Goal: Task Accomplishment & Management: Complete application form

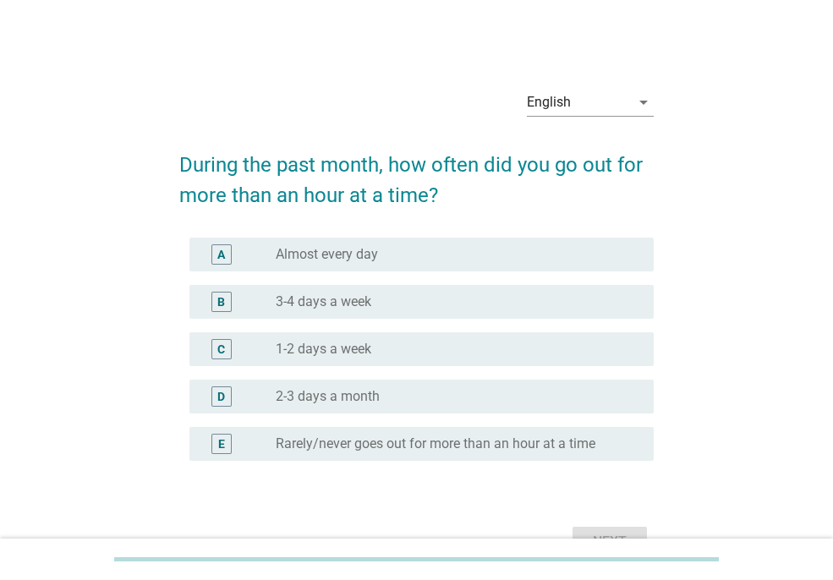
scroll to position [98, 0]
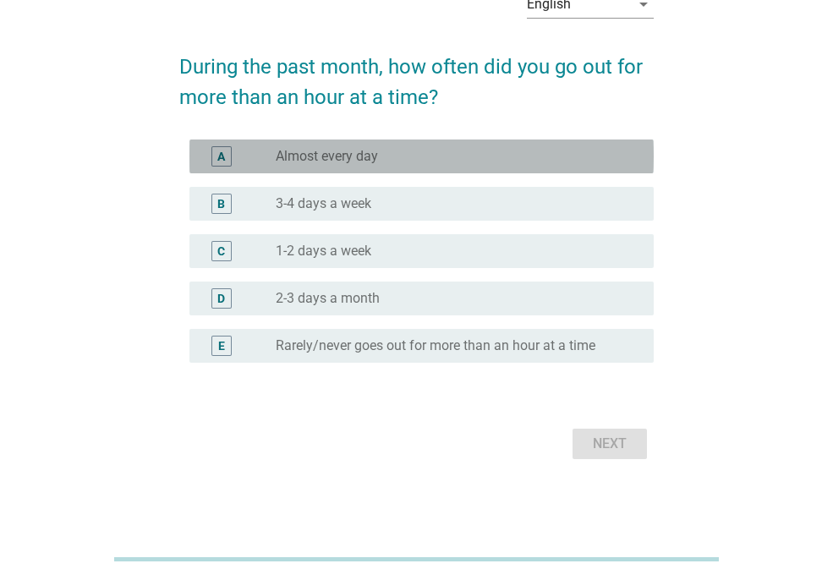
click at [346, 165] on div "radio_button_unchecked Almost every day" at bounding box center [458, 156] width 365 height 20
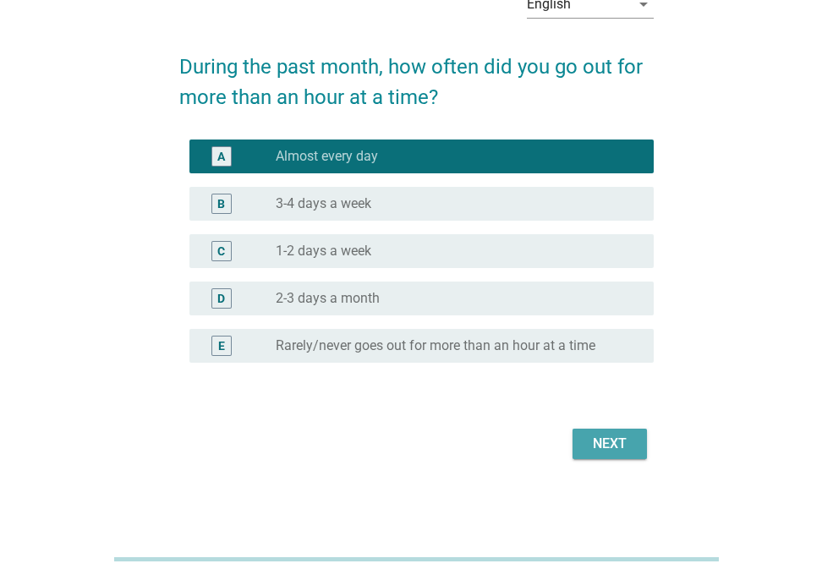
click at [603, 440] on div "Next" at bounding box center [609, 444] width 47 height 20
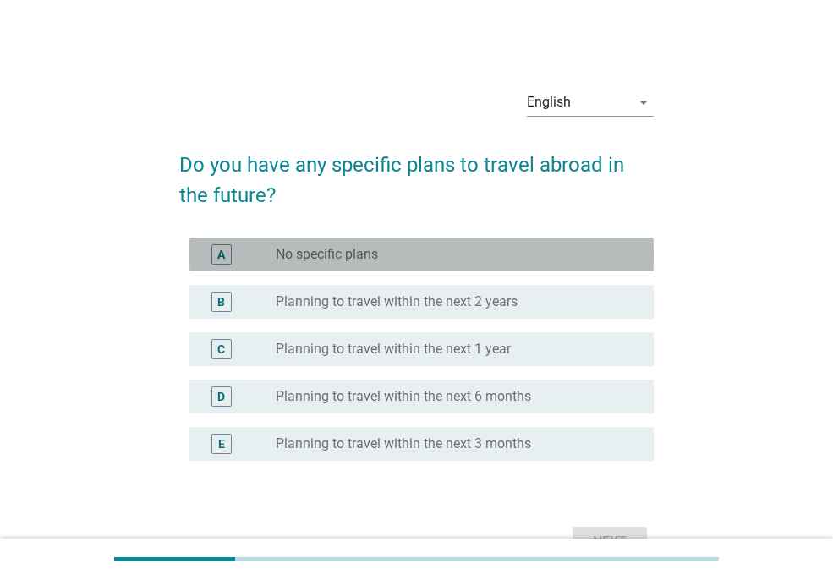
click at [330, 261] on label "No specific plans" at bounding box center [327, 254] width 102 height 17
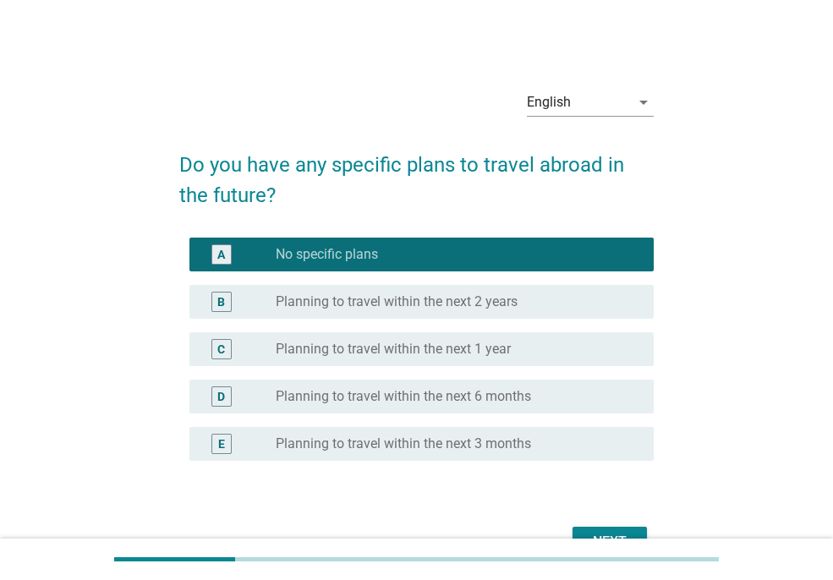
scroll to position [85, 0]
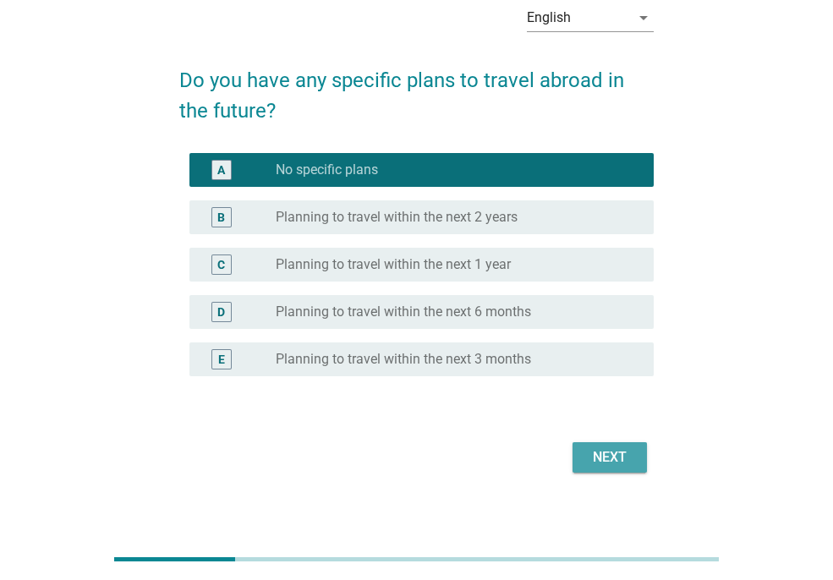
click at [609, 450] on div "Next" at bounding box center [609, 458] width 47 height 20
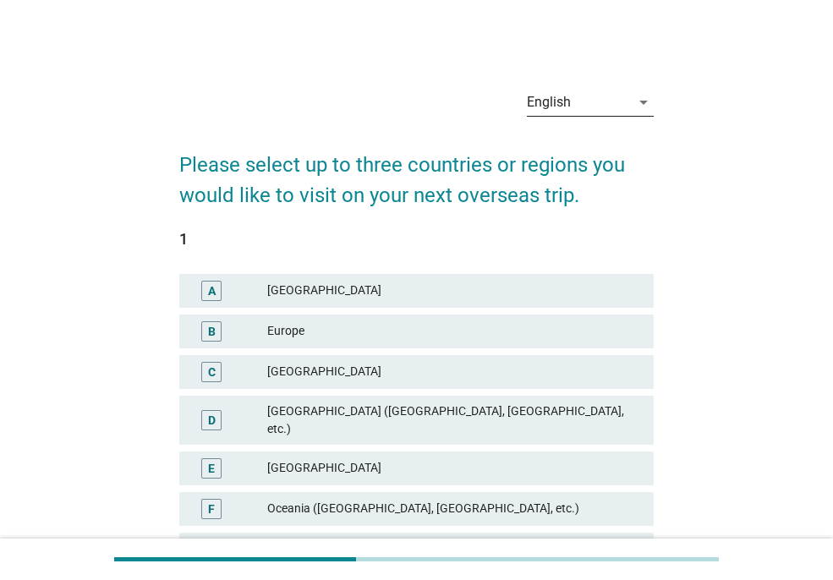
click at [547, 106] on div "English" at bounding box center [549, 102] width 44 height 15
click at [547, 106] on div "English" at bounding box center [594, 116] width 107 height 20
click at [547, 110] on div "English" at bounding box center [578, 102] width 103 height 27
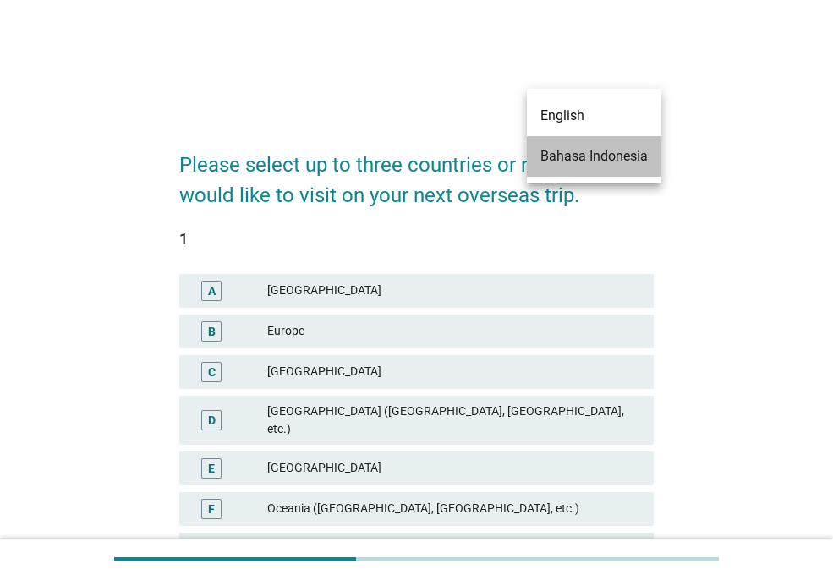
click at [551, 150] on div "Bahasa Indonesia" at bounding box center [594, 156] width 107 height 20
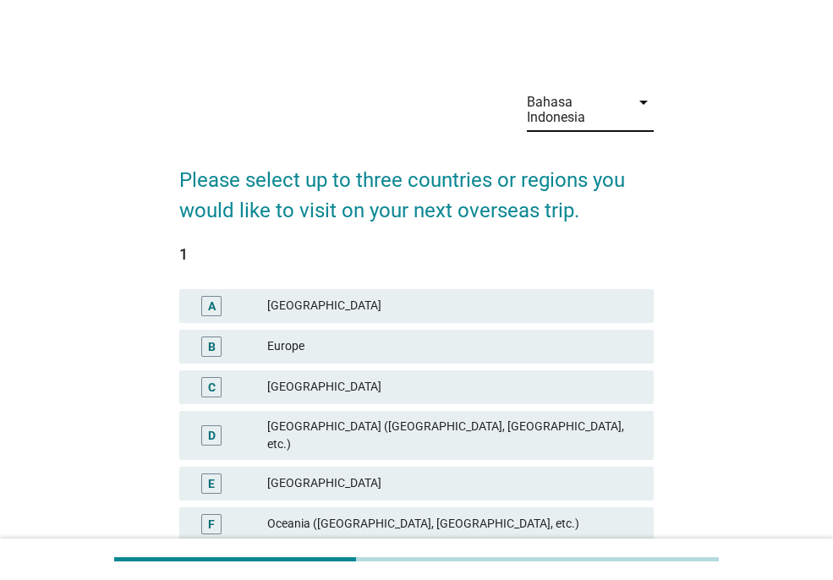
click at [329, 431] on div "[GEOGRAPHIC_DATA] ([GEOGRAPHIC_DATA], [GEOGRAPHIC_DATA], etc.)" at bounding box center [453, 436] width 373 height 36
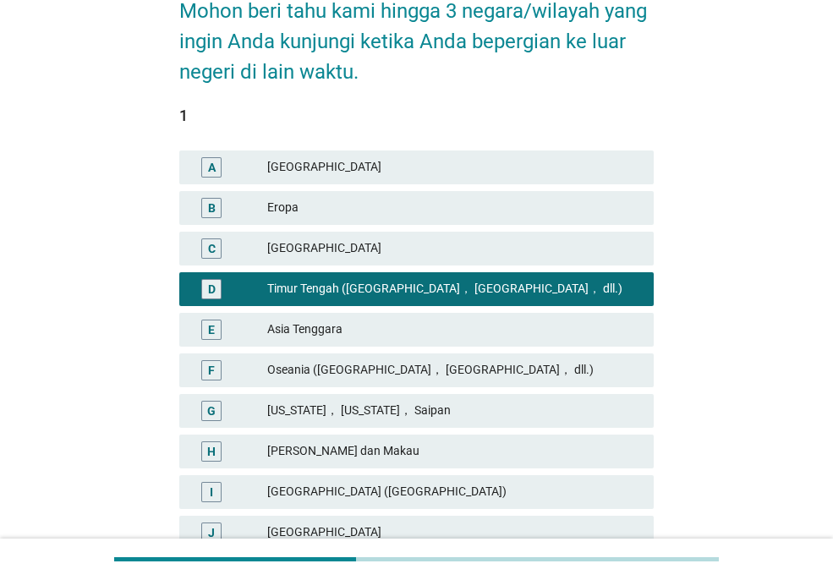
scroll to position [338, 0]
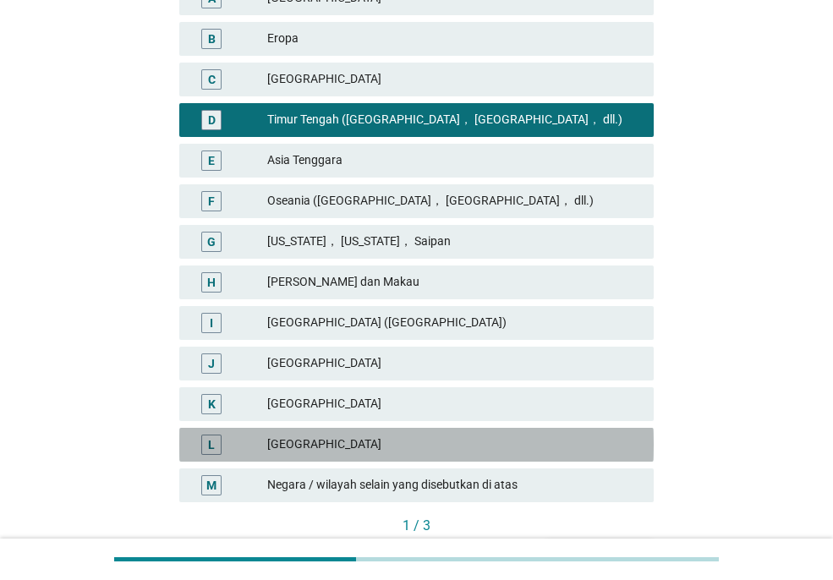
click at [212, 443] on div "L" at bounding box center [211, 445] width 7 height 18
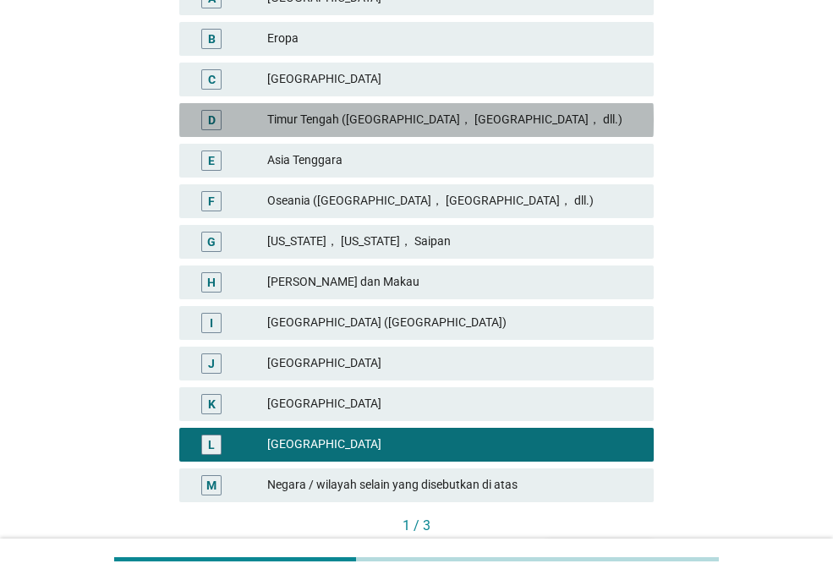
click at [216, 121] on div "D" at bounding box center [211, 120] width 20 height 20
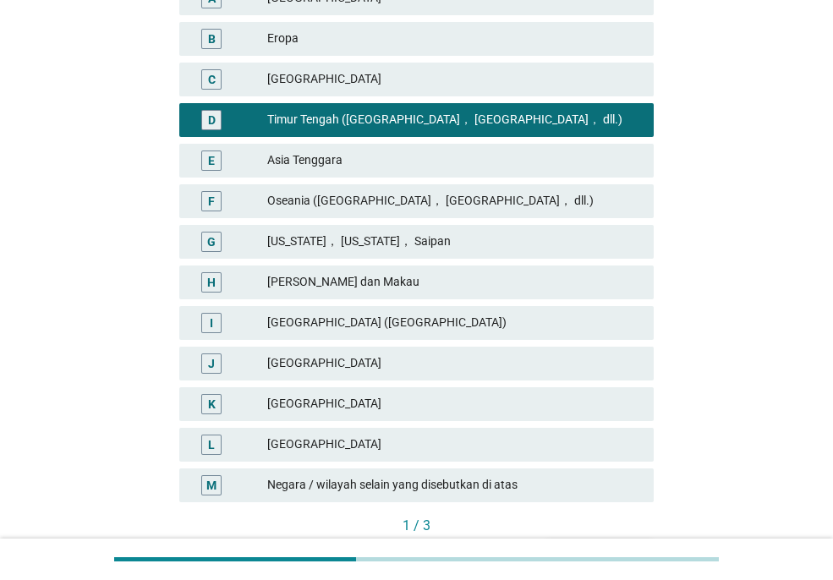
scroll to position [444, 0]
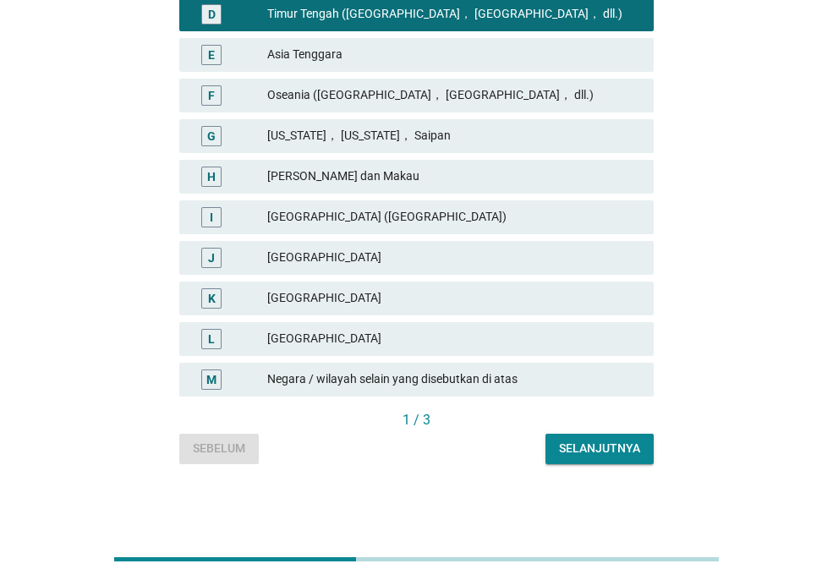
click at [634, 459] on button "Selanjutnya" at bounding box center [600, 449] width 108 height 30
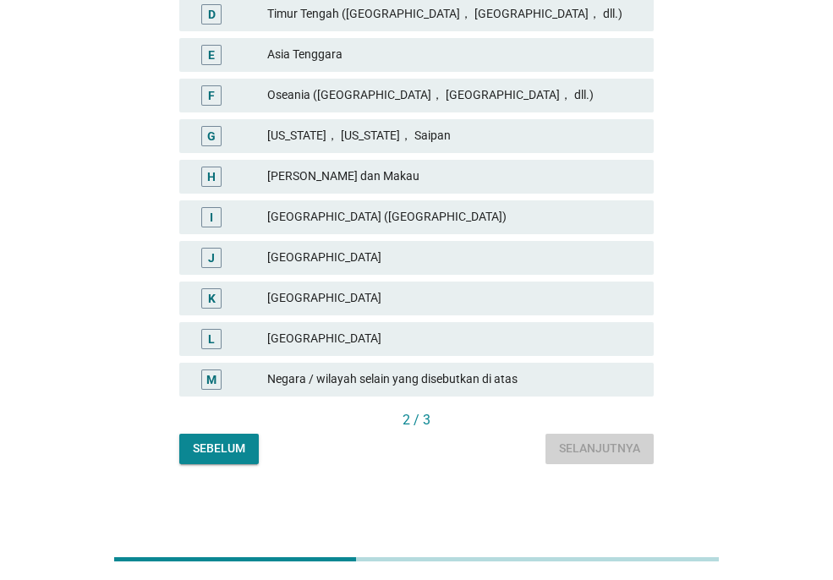
scroll to position [0, 0]
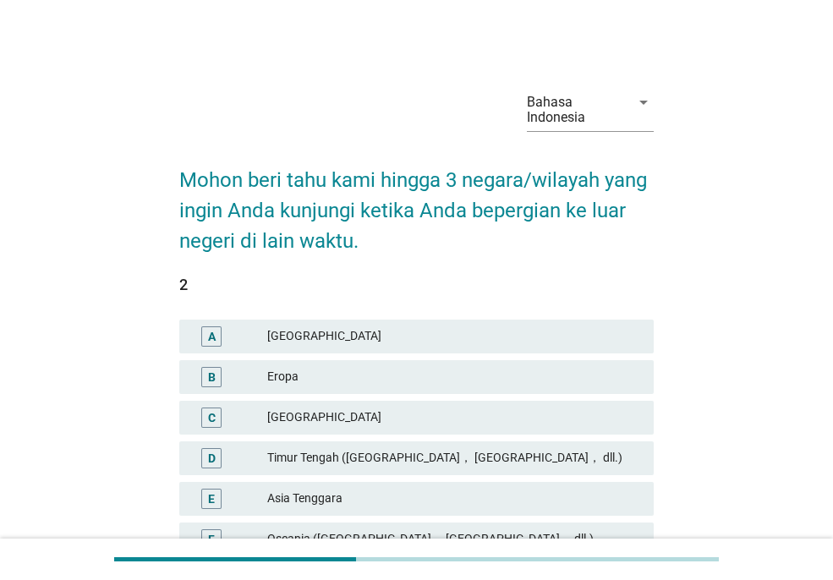
click at [634, 459] on span "1 A Amerika Utara B Eropa C India D [GEOGRAPHIC_DATA] ([GEOGRAPHIC_DATA]， [GEOG…" at bounding box center [416, 566] width 475 height 578
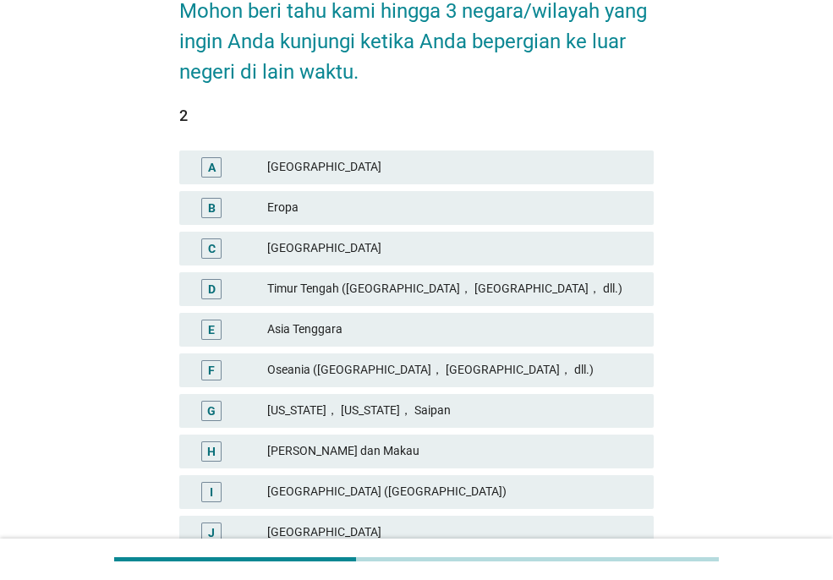
click at [344, 283] on div "Timur Tengah ([GEOGRAPHIC_DATA]， [GEOGRAPHIC_DATA]， dll.)" at bounding box center [453, 289] width 373 height 20
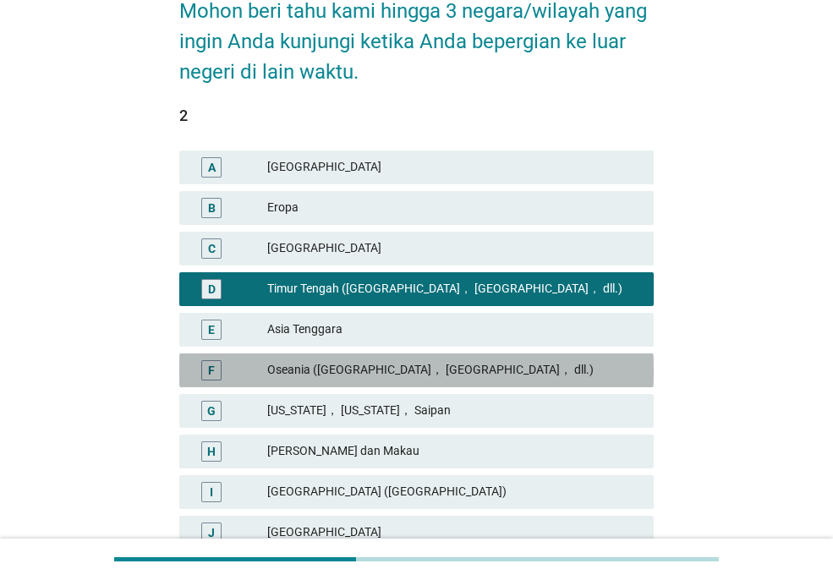
click at [298, 362] on div "Oseania ([GEOGRAPHIC_DATA]， [GEOGRAPHIC_DATA]， dll.)" at bounding box center [453, 370] width 373 height 20
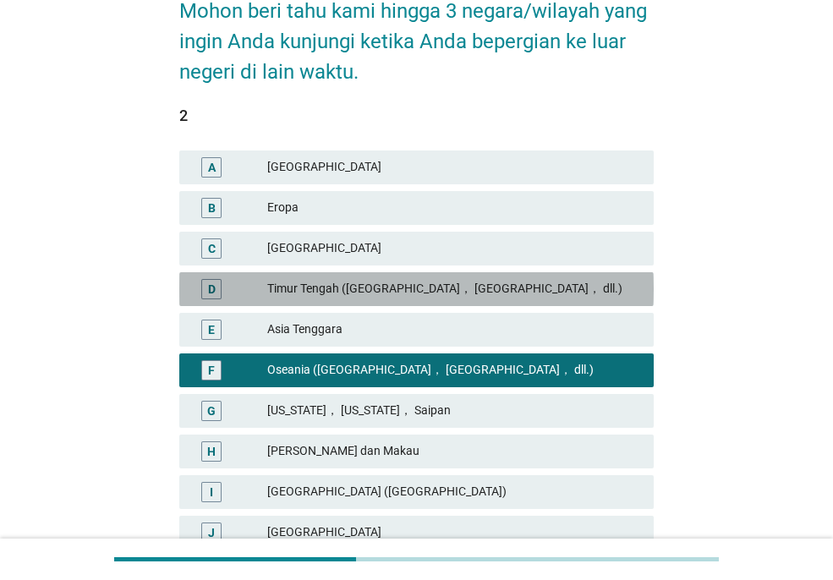
click at [305, 300] on div "D [GEOGRAPHIC_DATA] ([GEOGRAPHIC_DATA]， [GEOGRAPHIC_DATA]， dll.)" at bounding box center [416, 289] width 475 height 34
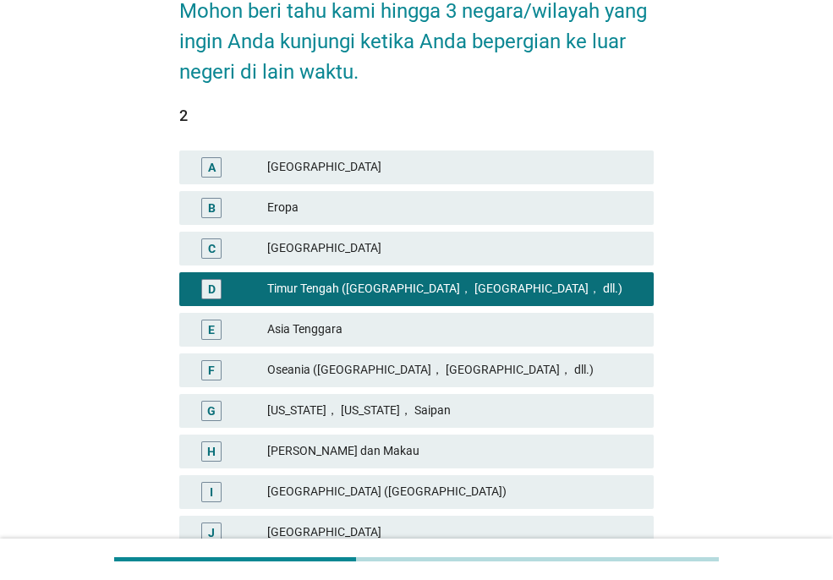
scroll to position [338, 0]
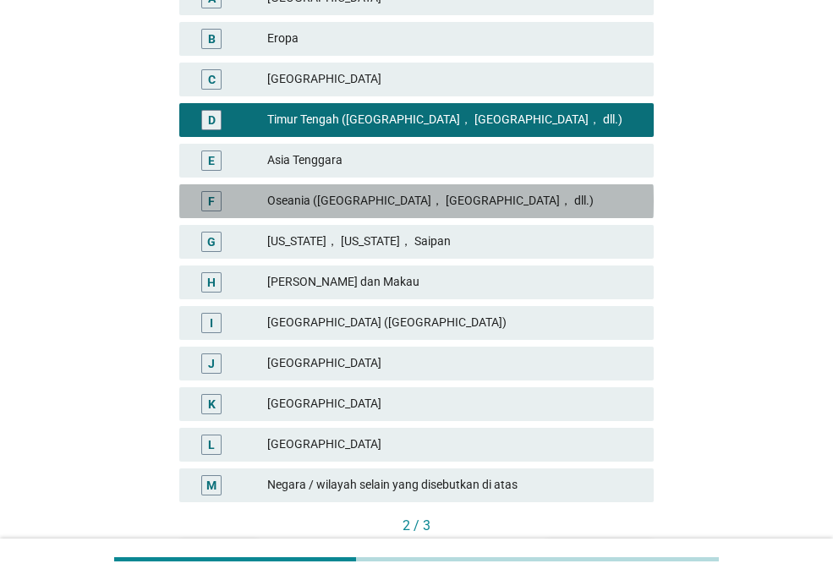
click at [287, 209] on div "Oseania ([GEOGRAPHIC_DATA]， [GEOGRAPHIC_DATA]， dll.)" at bounding box center [453, 201] width 373 height 20
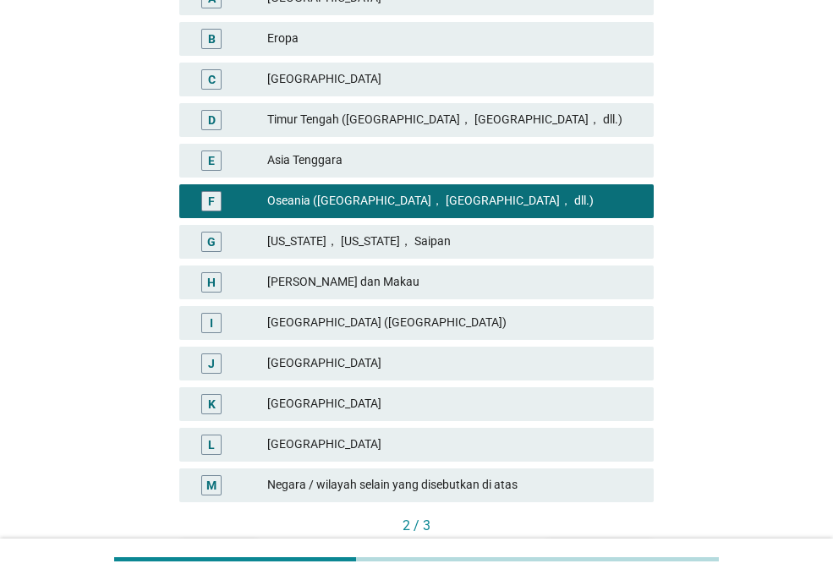
scroll to position [444, 0]
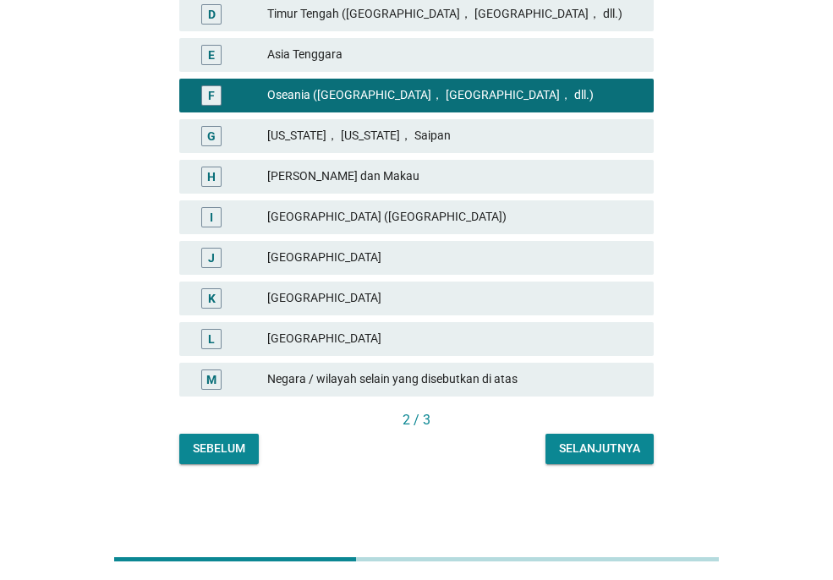
click at [563, 452] on div "Selanjutnya" at bounding box center [599, 449] width 81 height 18
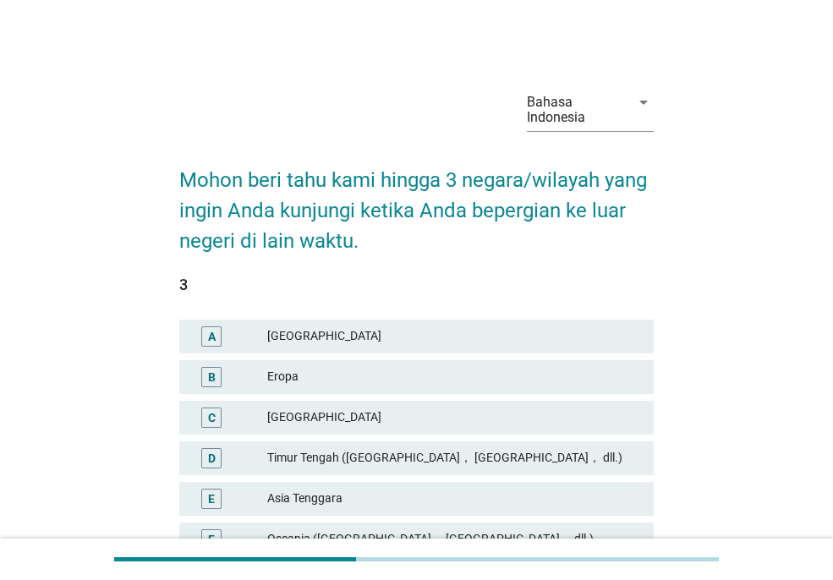
scroll to position [85, 0]
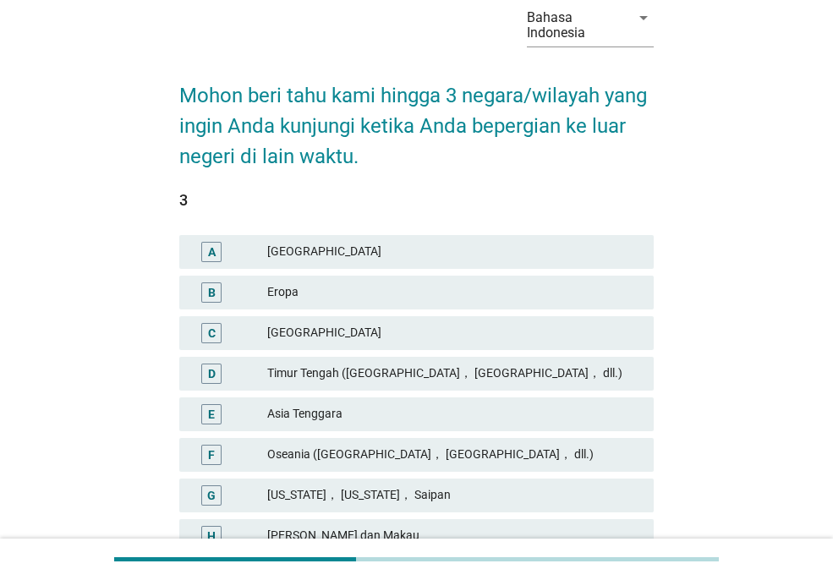
click at [312, 297] on div "Eropa" at bounding box center [453, 293] width 373 height 20
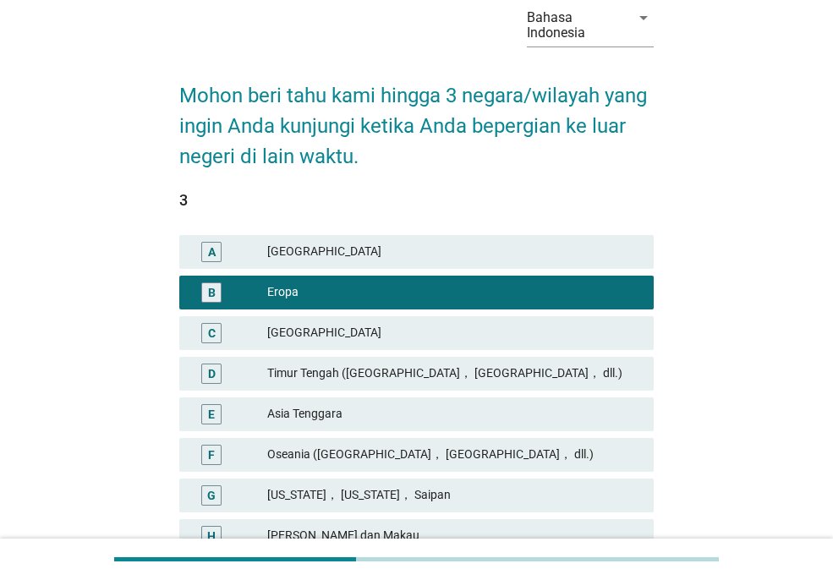
scroll to position [423, 0]
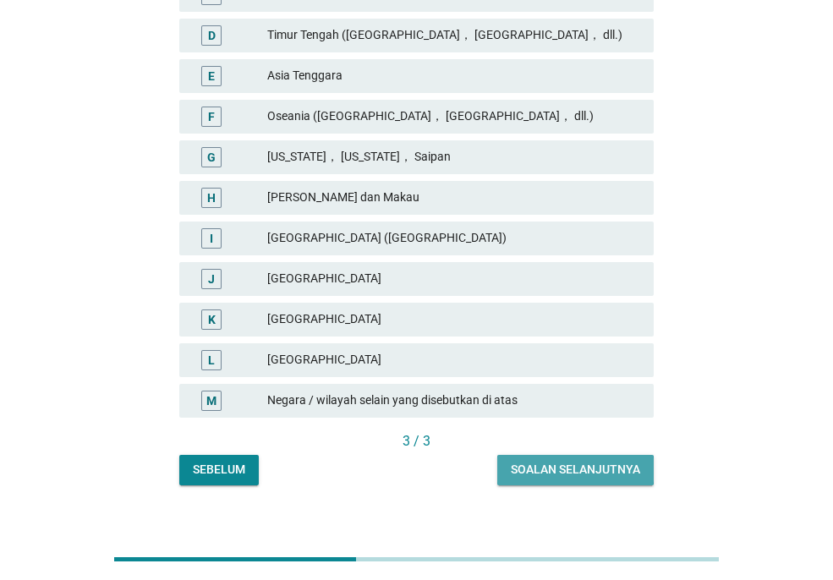
click at [555, 458] on button "Soalan selanjutnya" at bounding box center [575, 470] width 157 height 30
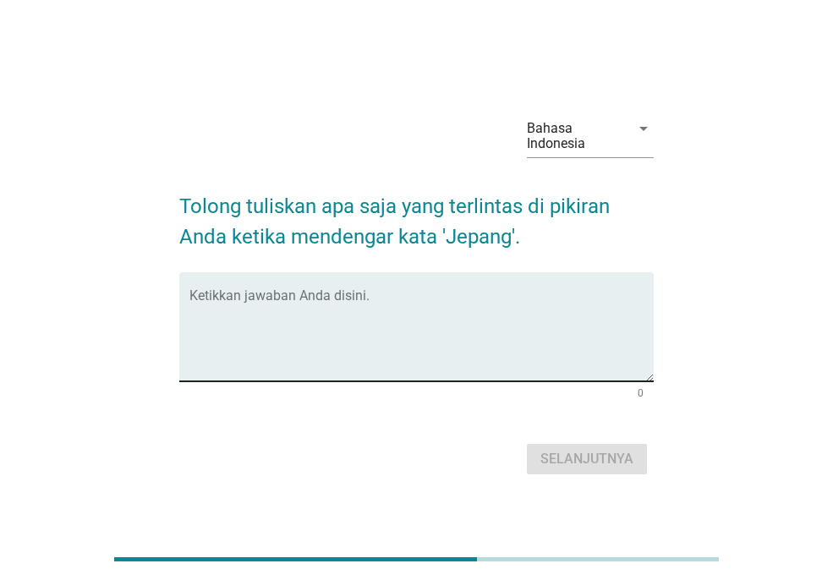
click at [388, 360] on textarea "Ketikkan jawaban Anda disini." at bounding box center [422, 337] width 464 height 89
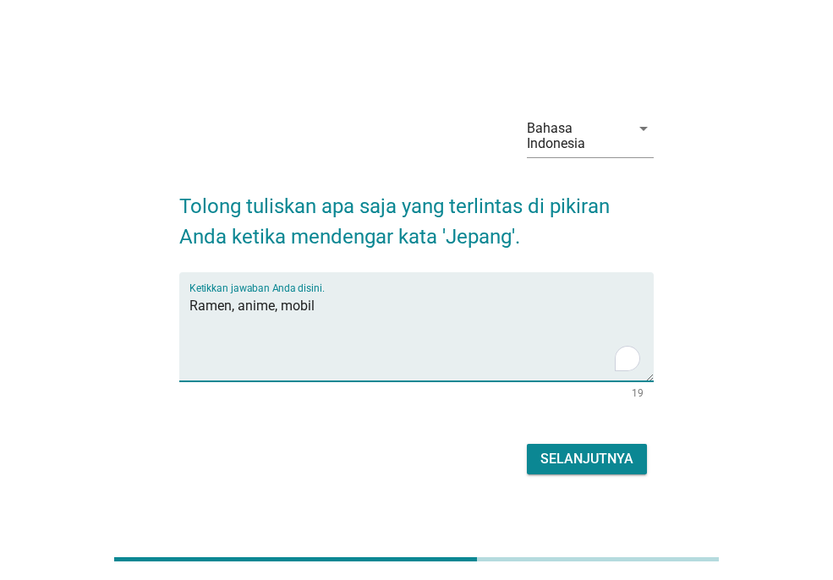
type textarea "Ramen, anime, mobil"
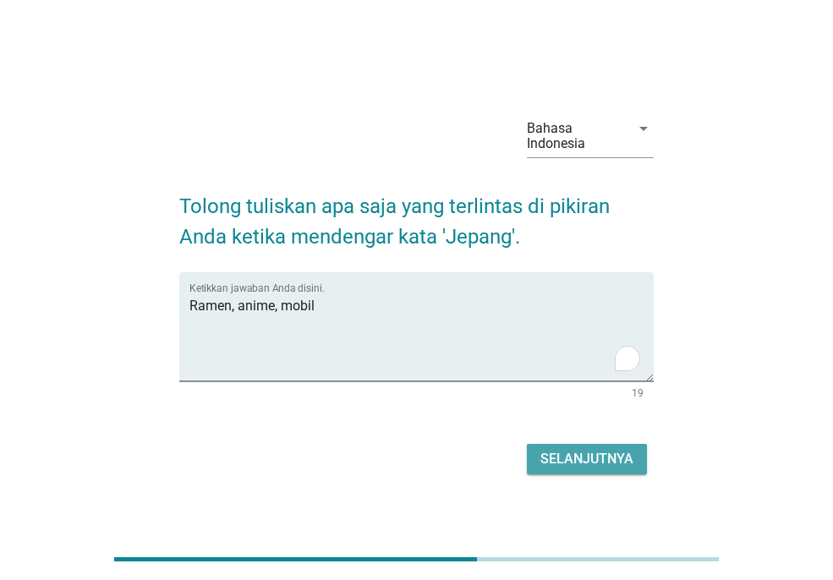
click at [590, 453] on div "Selanjutnya" at bounding box center [587, 459] width 93 height 20
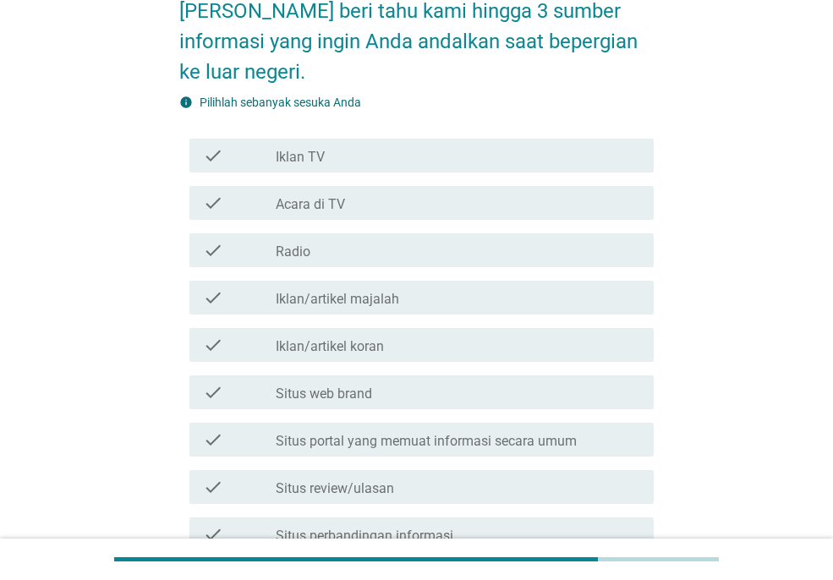
scroll to position [338, 0]
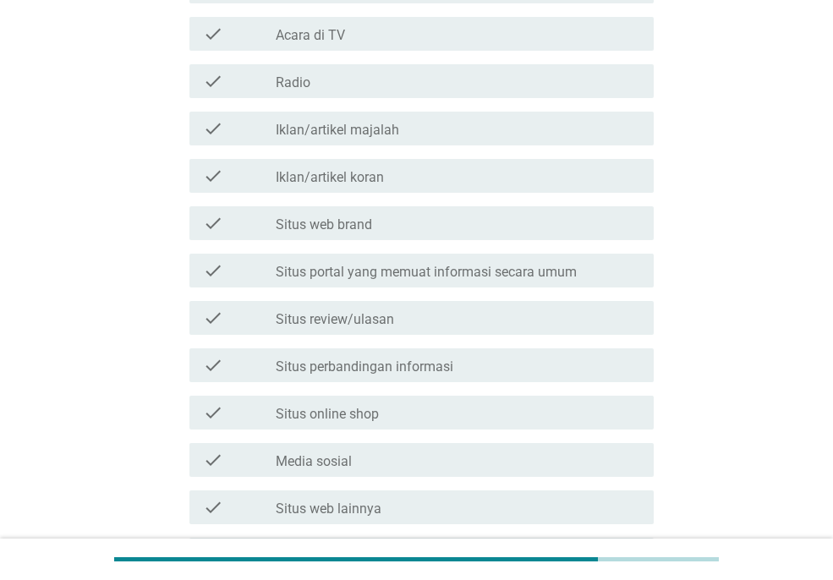
click at [324, 320] on label "Situs review/ulasan" at bounding box center [335, 319] width 118 height 17
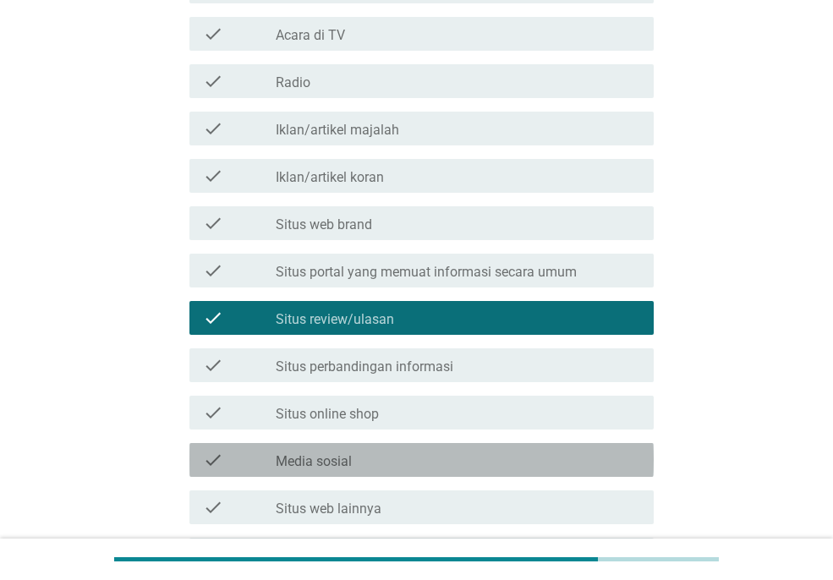
click at [287, 459] on label "Media sosial" at bounding box center [314, 461] width 76 height 17
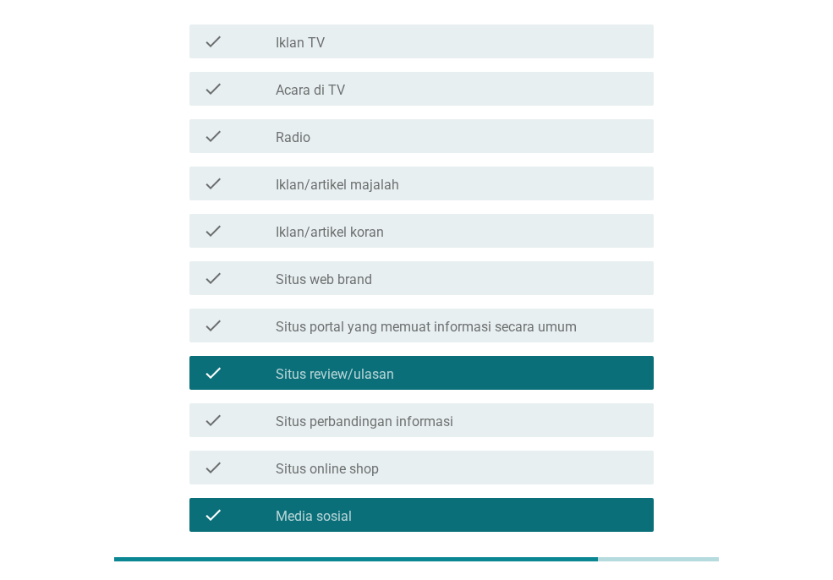
scroll to position [199, 0]
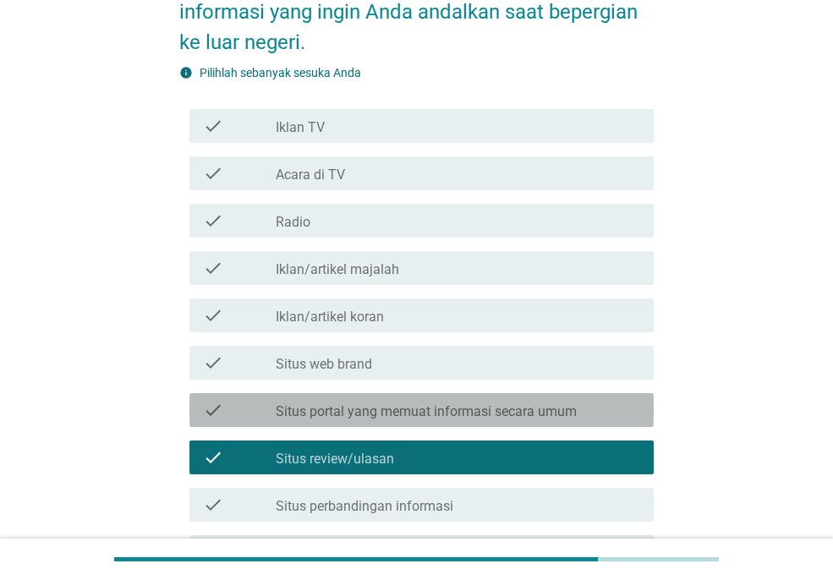
click at [304, 415] on label "Situs portal yang memuat informasi secara umum" at bounding box center [426, 412] width 301 height 17
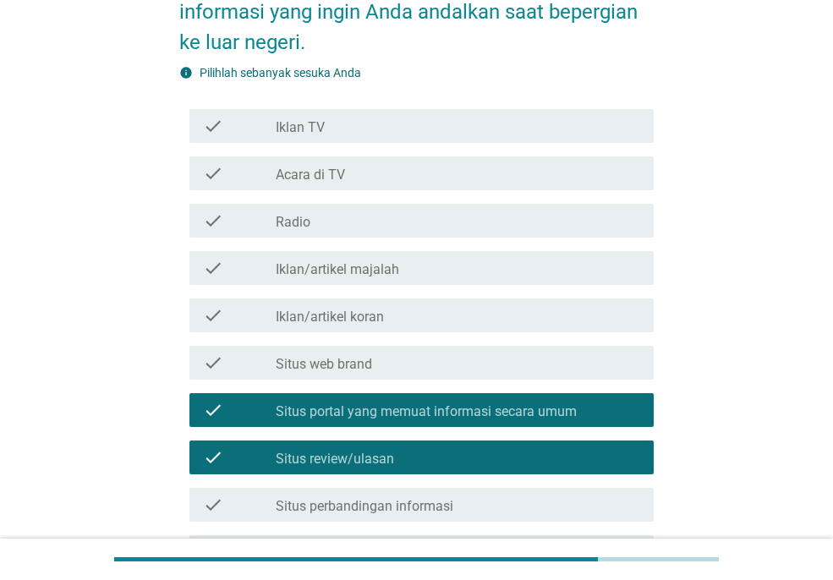
scroll to position [622, 0]
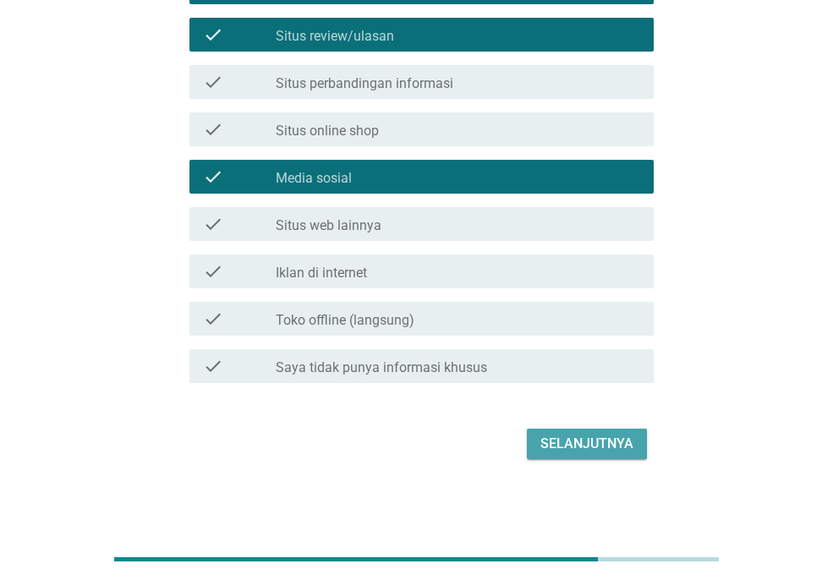
click at [590, 455] on button "Selanjutnya" at bounding box center [587, 444] width 120 height 30
